Goal: Task Accomplishment & Management: Manage account settings

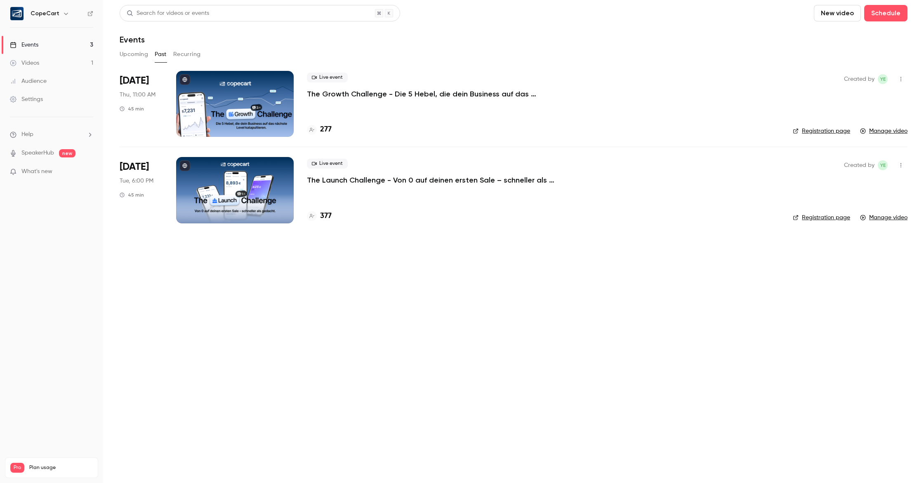
click at [36, 43] on div "Events" at bounding box center [24, 45] width 28 height 8
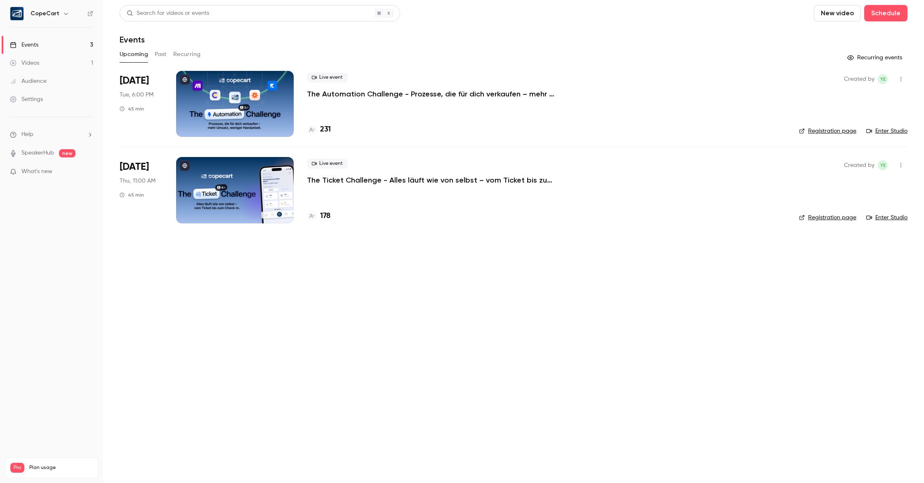
click at [35, 101] on div "Settings" at bounding box center [26, 99] width 33 height 8
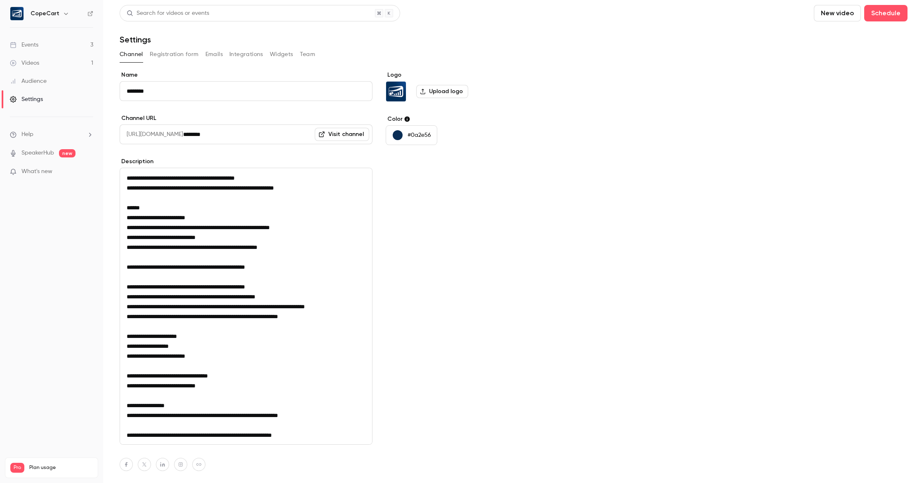
click at [307, 56] on button "Team" at bounding box center [308, 54] width 16 height 13
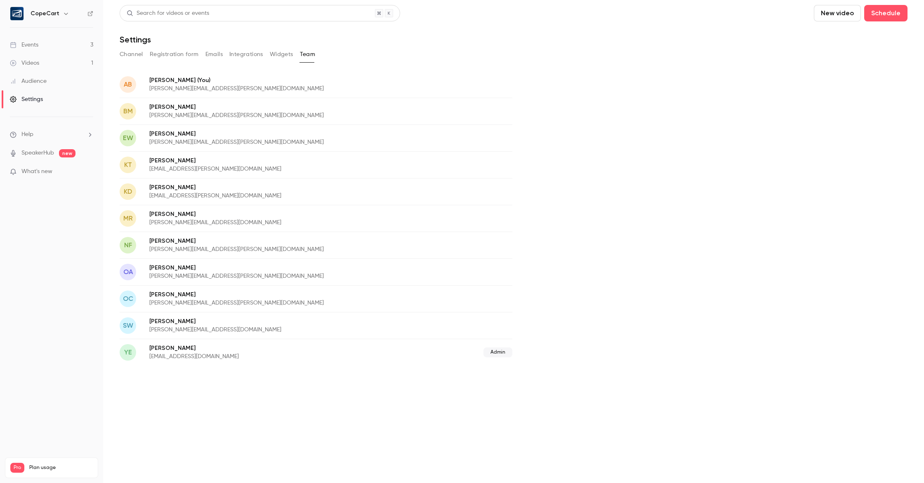
click at [31, 96] on div "Settings" at bounding box center [26, 99] width 33 height 8
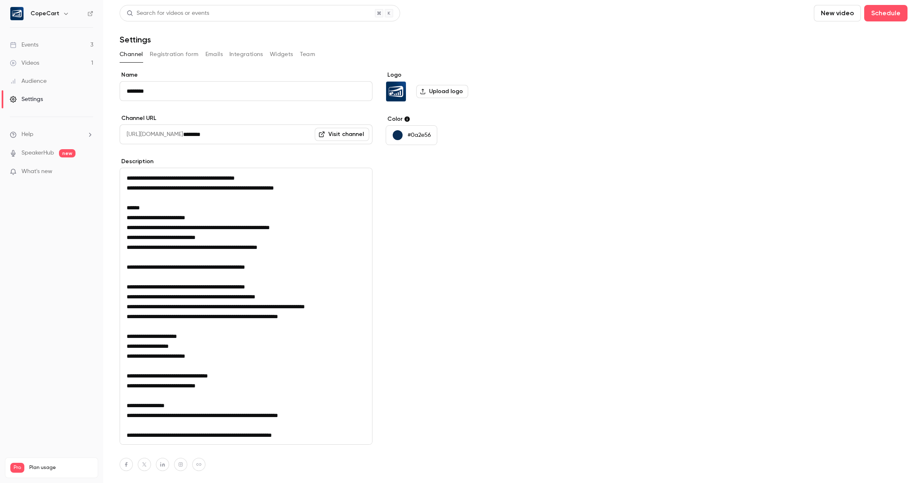
click at [347, 134] on link "Visit channel" at bounding box center [342, 134] width 54 height 13
